Goal: Navigation & Orientation: Find specific page/section

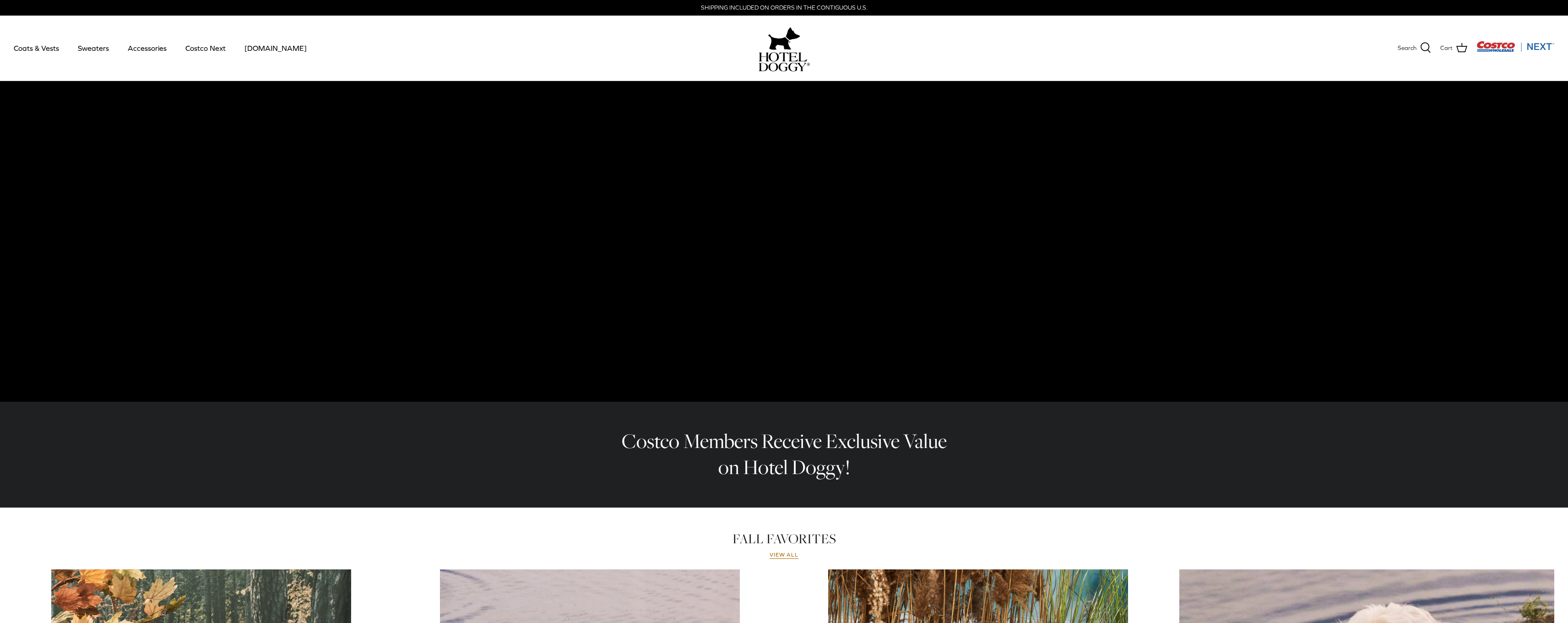
click at [726, 397] on video at bounding box center [784, 242] width 1568 height 321
click at [139, 45] on link "Accessories" at bounding box center [147, 48] width 55 height 31
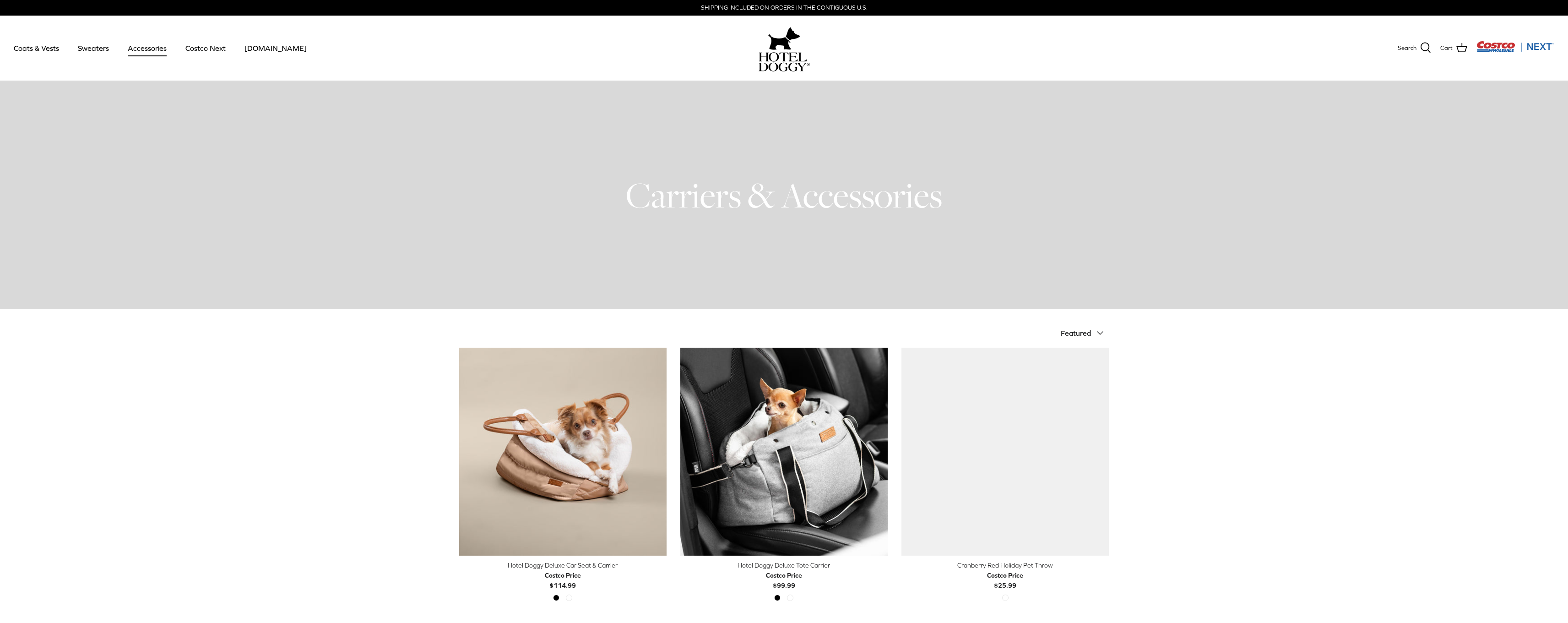
scroll to position [114, 0]
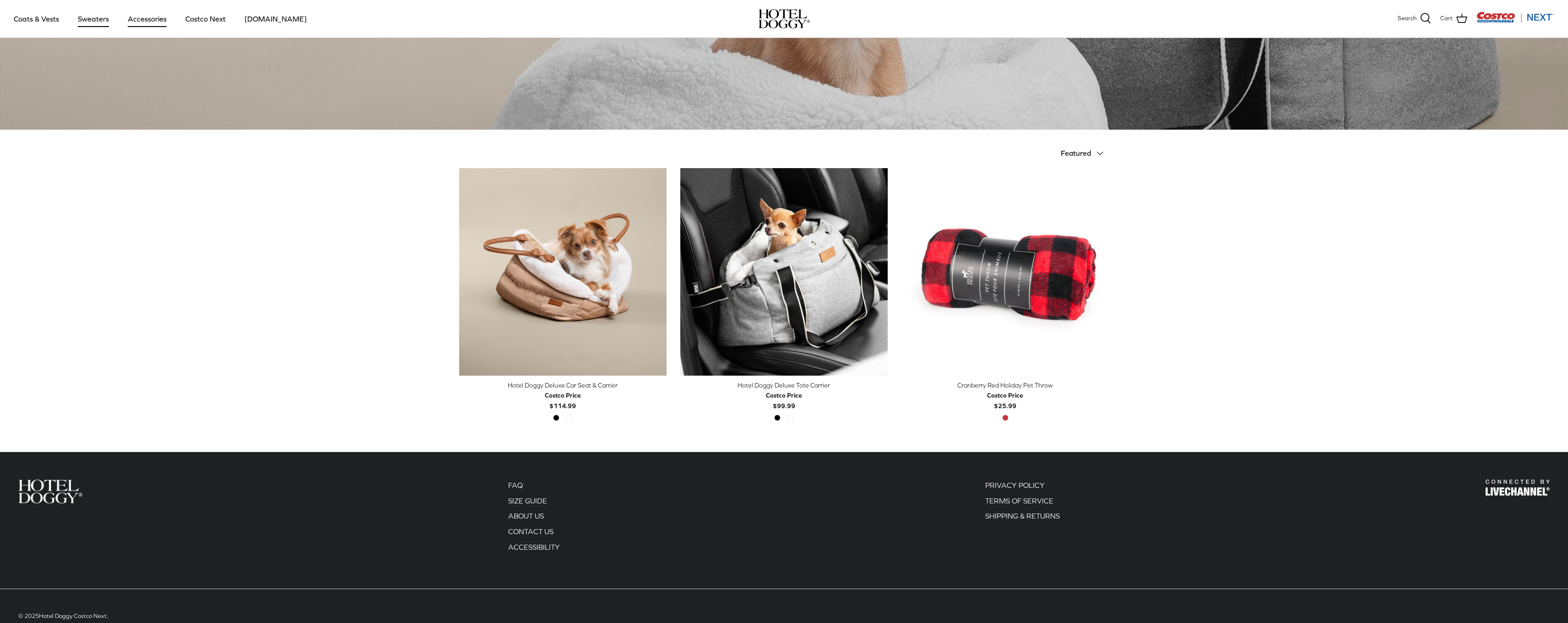
click at [94, 23] on link "Sweaters" at bounding box center [94, 18] width 48 height 31
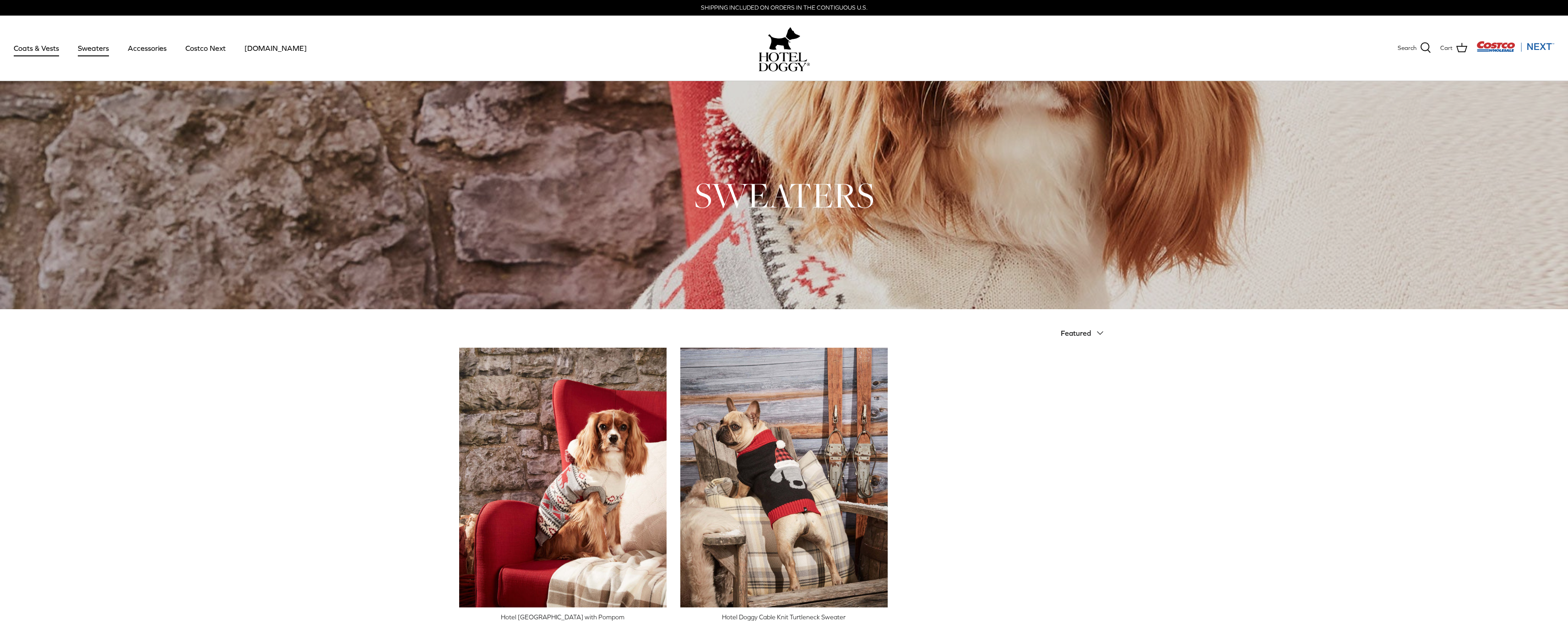
click at [13, 52] on link "Coats & Vests" at bounding box center [36, 48] width 62 height 31
